Goal: Transaction & Acquisition: Purchase product/service

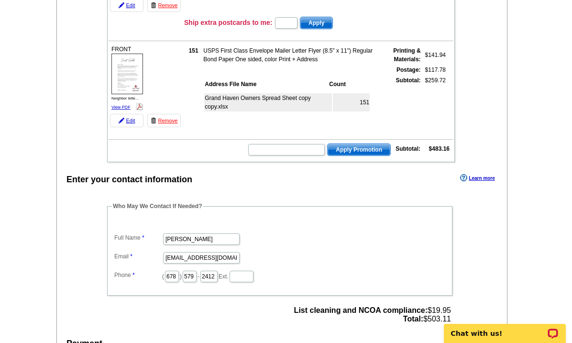
scroll to position [214, 0]
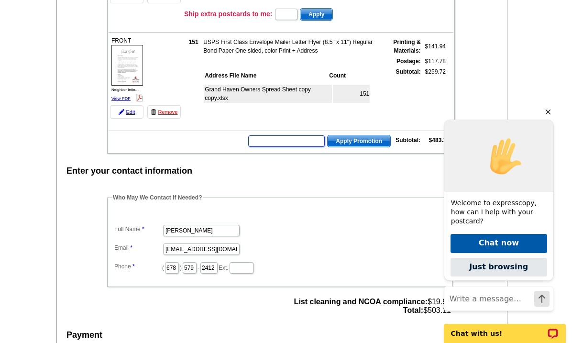
click at [306, 140] on input "text" at bounding box center [286, 140] width 76 height 11
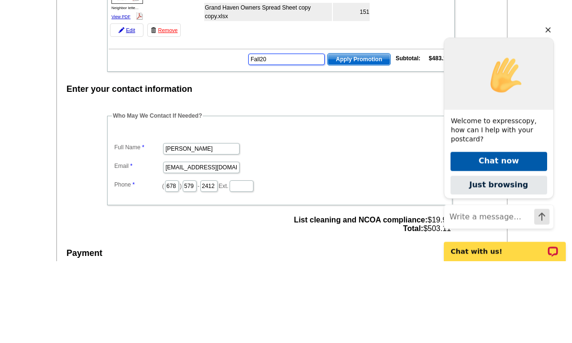
type input "Fall20"
click at [374, 136] on span "Apply Promotion" at bounding box center [358, 141] width 63 height 11
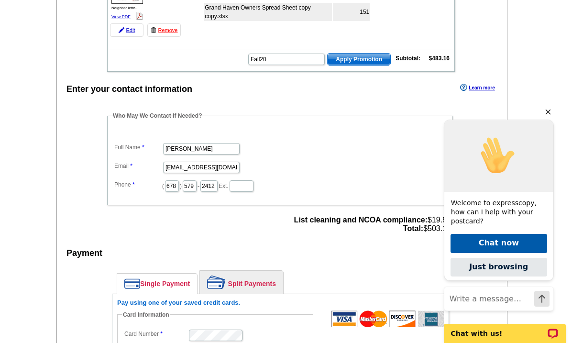
scroll to position [0, 0]
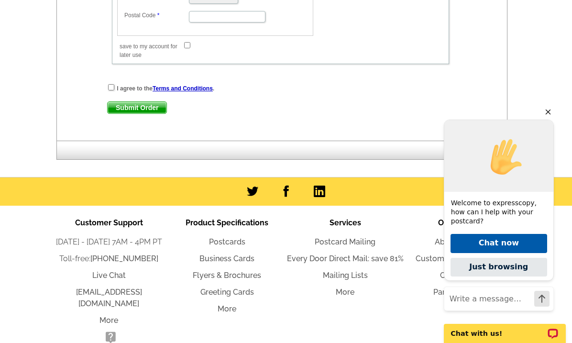
click at [551, 118] on icon "Hide greeting" at bounding box center [547, 111] width 11 height 11
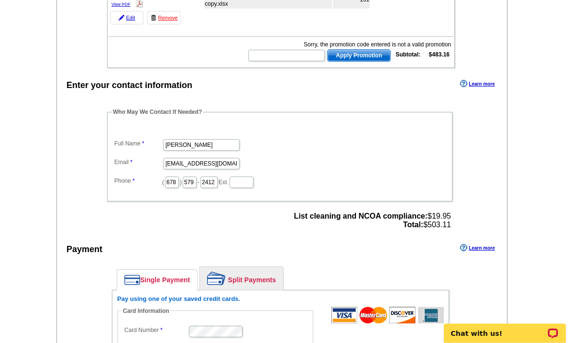
scroll to position [307, 0]
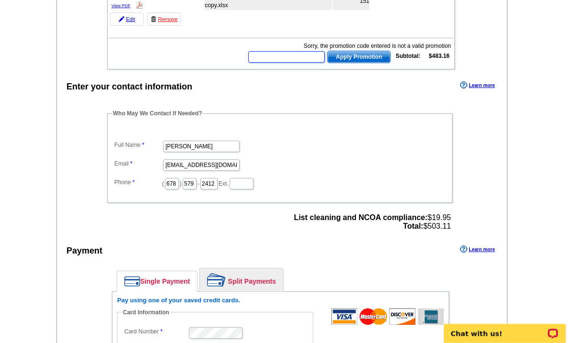
click at [303, 57] on input "text" at bounding box center [286, 56] width 76 height 11
click at [297, 53] on input "text" at bounding box center [286, 56] width 76 height 11
paste input "ECHP11"
type input "ECHP11"
click at [368, 62] on span "Apply Promotion" at bounding box center [358, 56] width 63 height 11
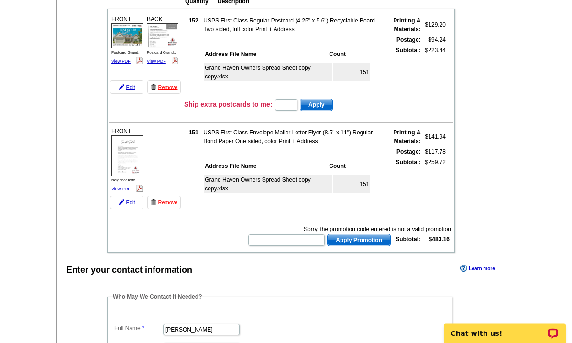
scroll to position [115, 0]
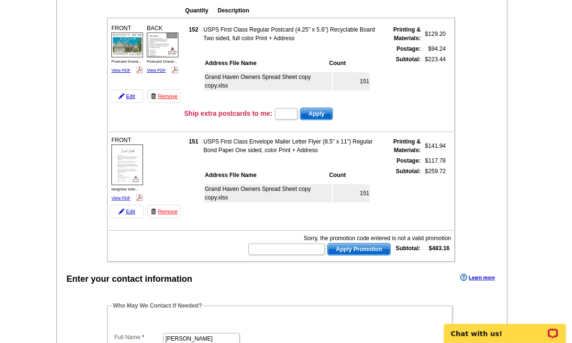
click at [119, 68] on link "View PDF" at bounding box center [120, 70] width 19 height 5
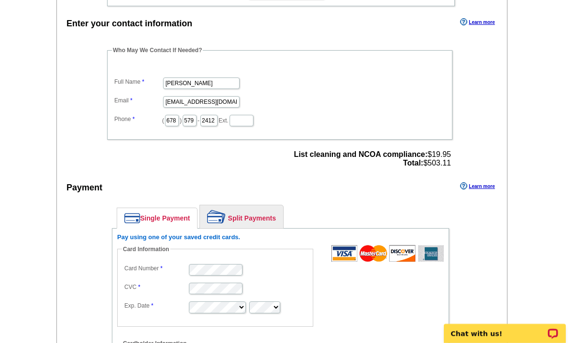
scroll to position [337, 0]
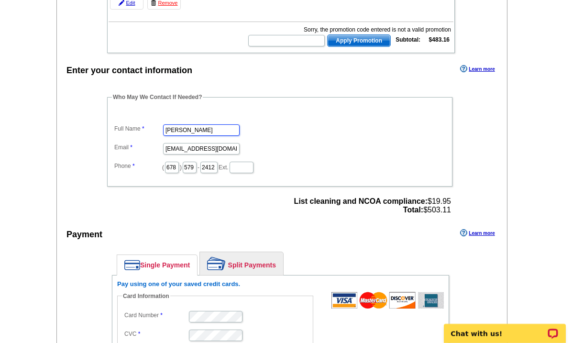
click at [208, 130] on input "[PERSON_NAME]" at bounding box center [201, 129] width 76 height 11
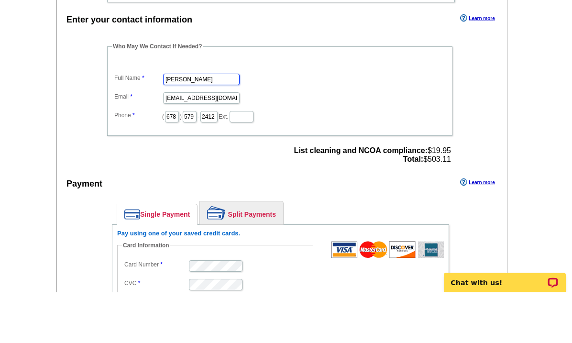
click at [203, 125] on input "[PERSON_NAME]" at bounding box center [201, 130] width 76 height 11
click at [473, 93] on div "Enter your contact information Learn more Who May We Contact If Needed? Full Na…" at bounding box center [282, 345] width 450 height 564
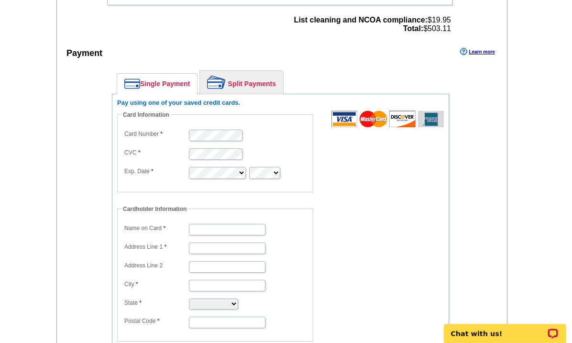
scroll to position [505, 0]
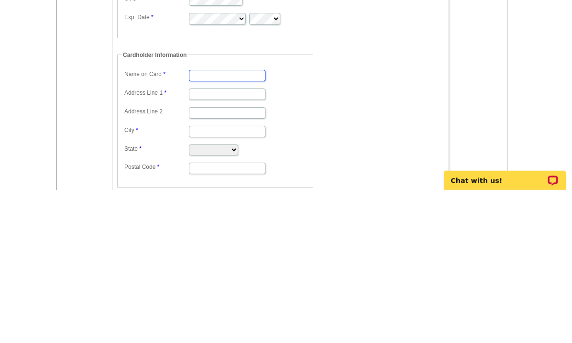
click at [228, 223] on input "Name on Card" at bounding box center [227, 228] width 76 height 11
type input "A"
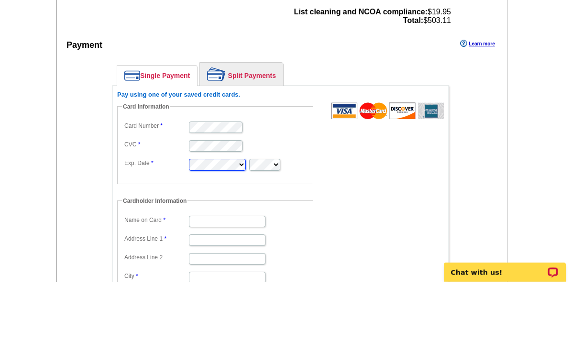
scroll to position [512, 0]
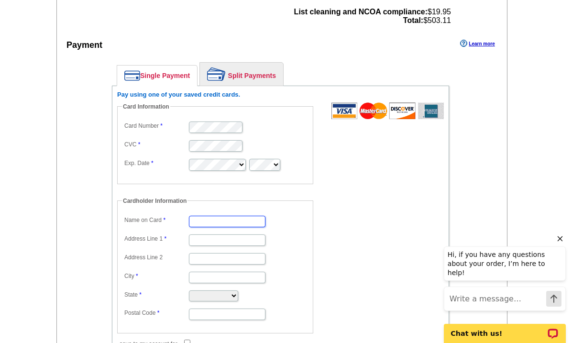
click at [217, 222] on input "Name on Card" at bounding box center [227, 221] width 76 height 11
type input "A"
type input "[PERSON_NAME]"
click at [209, 244] on input "Address Line 1" at bounding box center [227, 239] width 76 height 11
type input "[STREET_ADDRESS]"
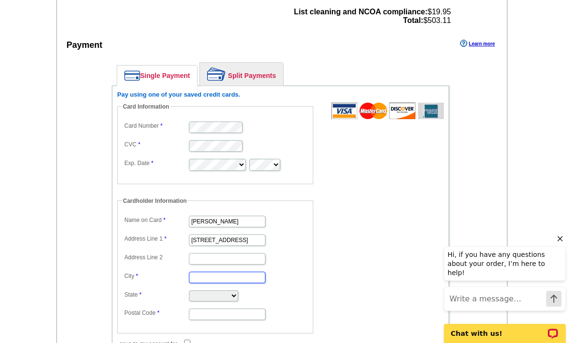
click at [210, 271] on input "City" at bounding box center [227, 276] width 76 height 11
type input "Monroe"
click at [228, 317] on input "Postal Code" at bounding box center [227, 313] width 76 height 11
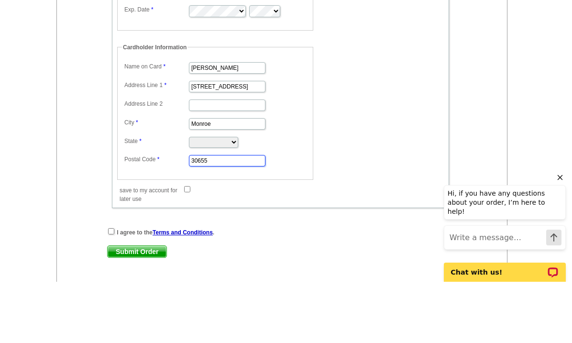
type input "30655"
click at [236, 198] on select "[US_STATE] [US_STATE] [US_STATE] [US_STATE] [US_STATE] [US_STATE] [US_STATE] [U…" at bounding box center [213, 203] width 49 height 11
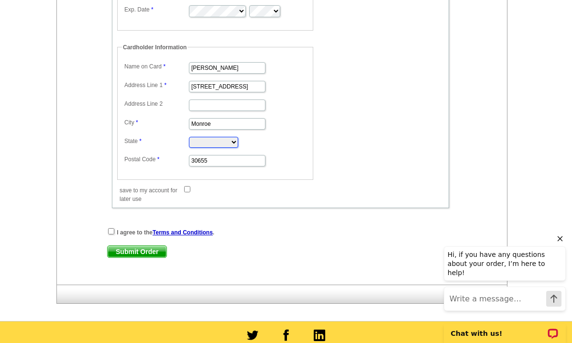
select select "GA"
click at [114, 230] on input "checkbox" at bounding box center [111, 231] width 6 height 6
checkbox input "true"
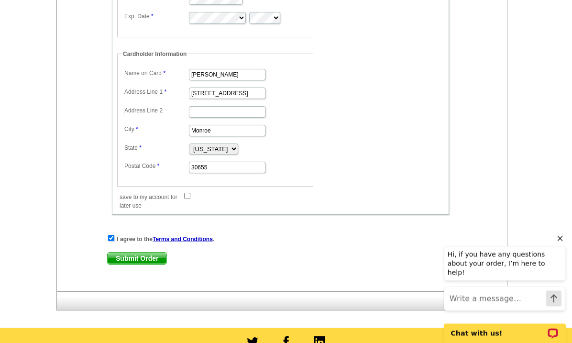
scroll to position [675, 0]
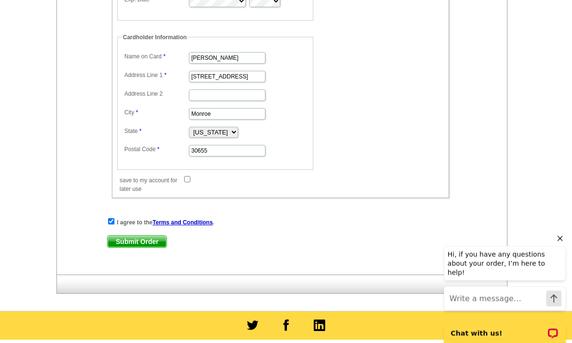
click at [142, 248] on span "Submit Order" at bounding box center [137, 241] width 59 height 11
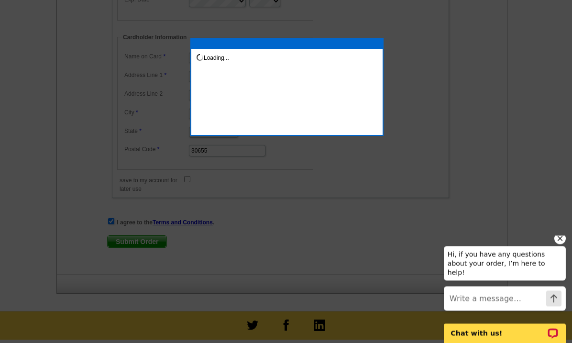
scroll to position [676, 0]
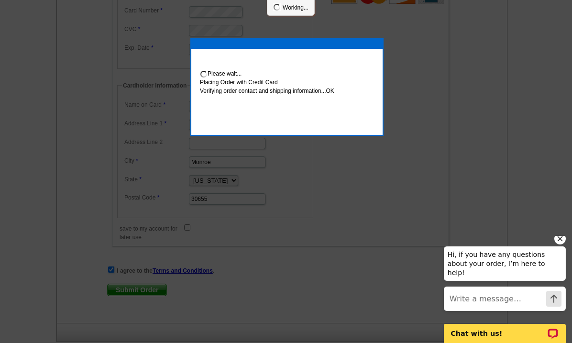
click at [562, 244] on icon "Hide greeting" at bounding box center [559, 238] width 11 height 11
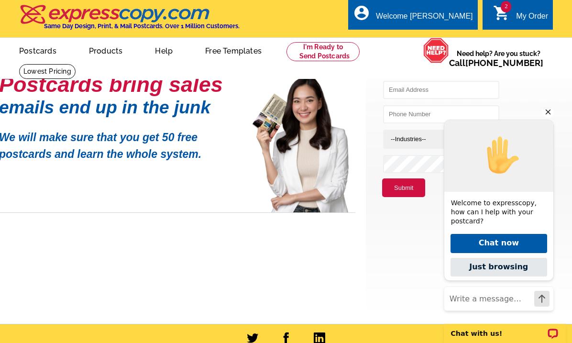
scroll to position [50, 0]
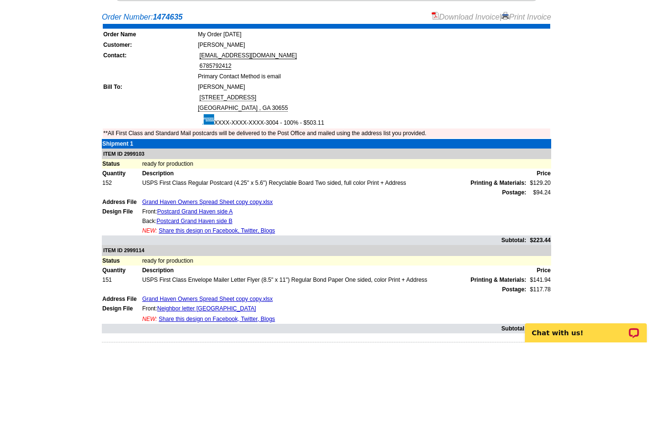
scroll to position [115, 0]
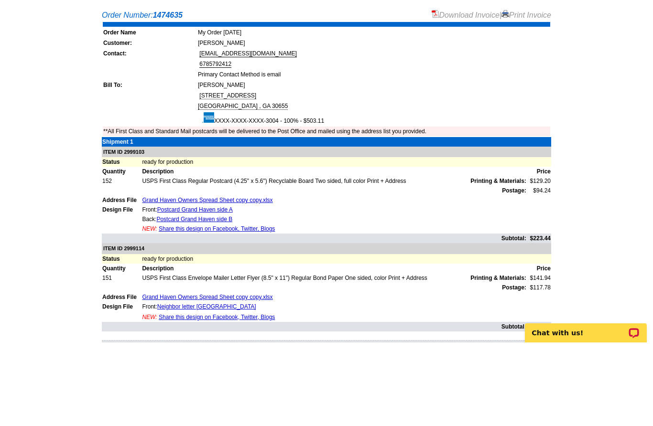
click at [536, 95] on link "Print Invoice" at bounding box center [526, 99] width 50 height 8
